Goal: Task Accomplishment & Management: Use online tool/utility

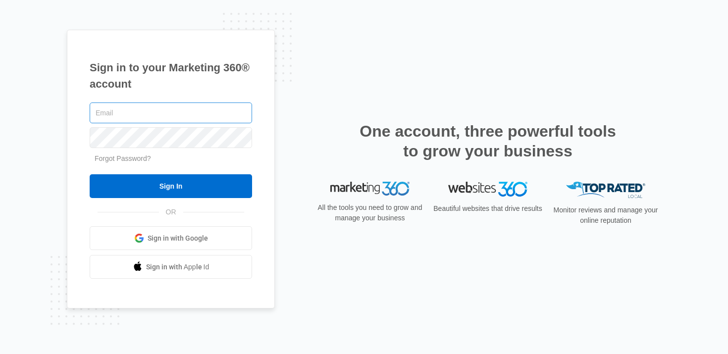
type input "[PERSON_NAME][EMAIL_ADDRESS][PERSON_NAME][DOMAIN_NAME]"
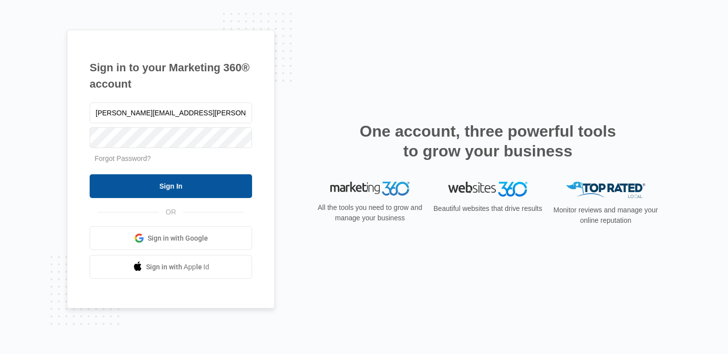
click at [165, 184] on input "Sign In" at bounding box center [171, 186] width 162 height 24
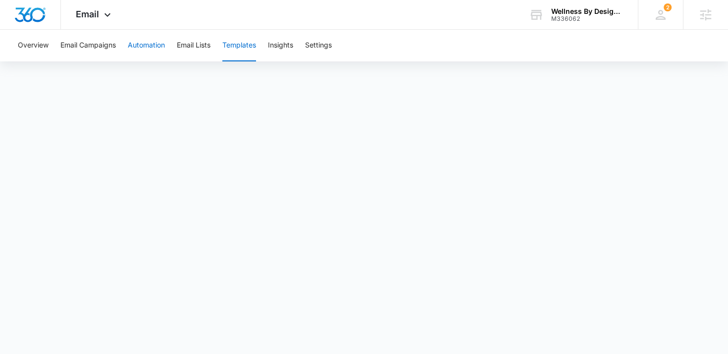
click at [146, 44] on button "Automation" at bounding box center [146, 46] width 37 height 32
